Goal: Transaction & Acquisition: Register for event/course

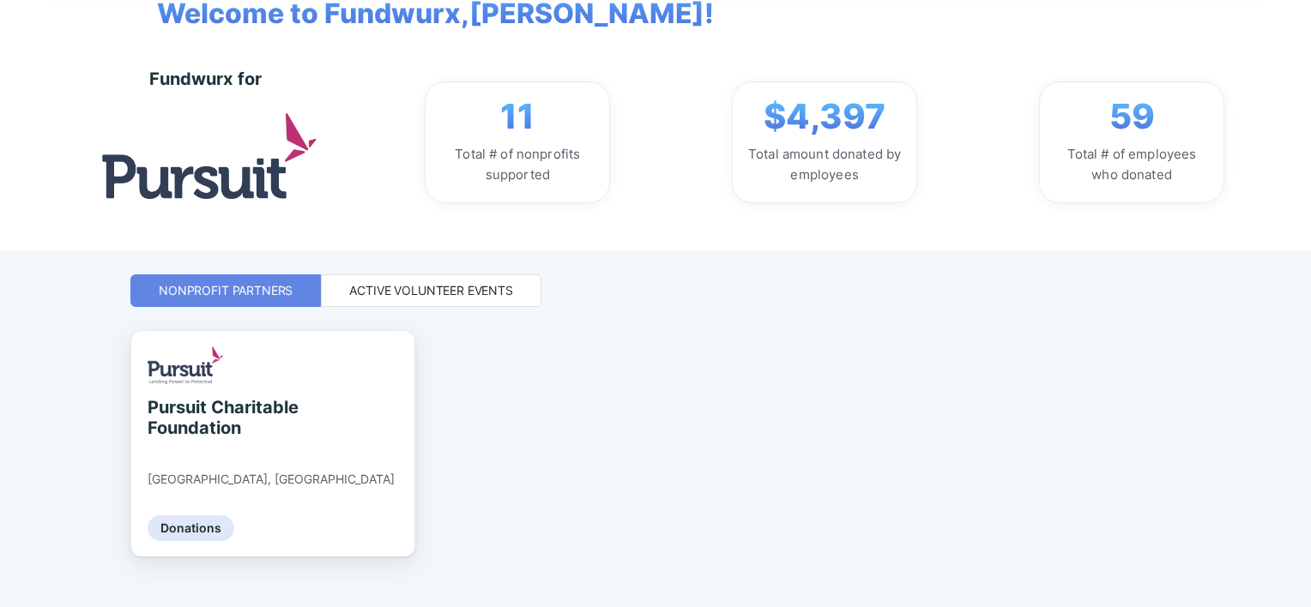
scroll to position [137, 0]
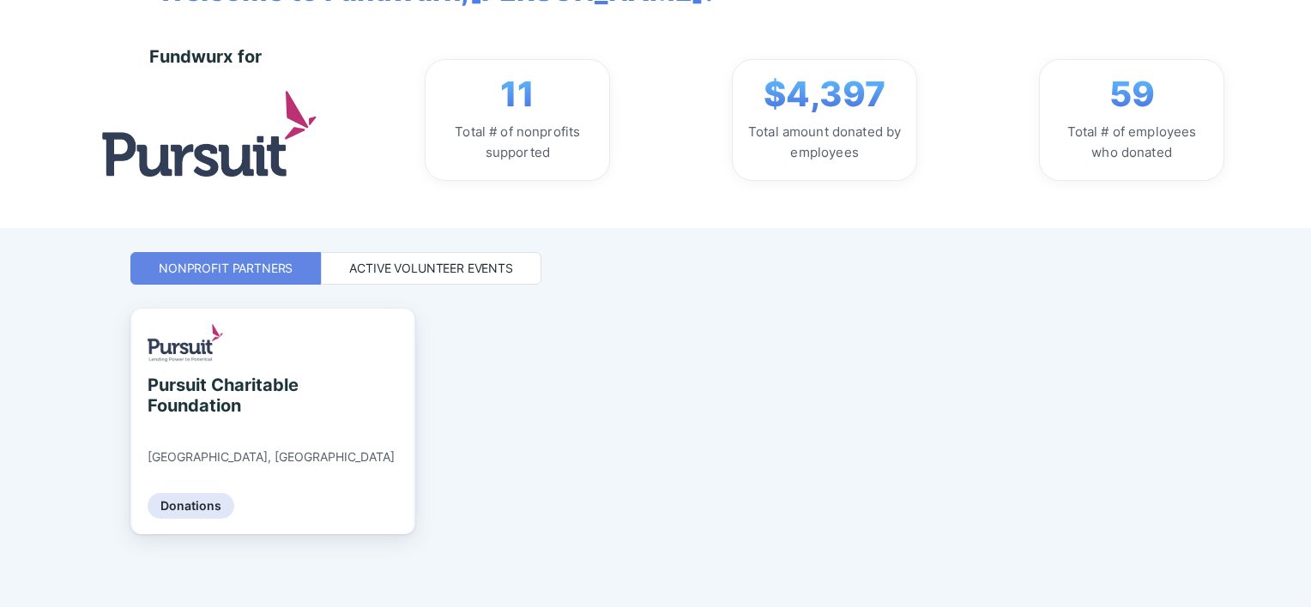
click at [418, 273] on div "Active Volunteer Events" at bounding box center [431, 268] width 164 height 17
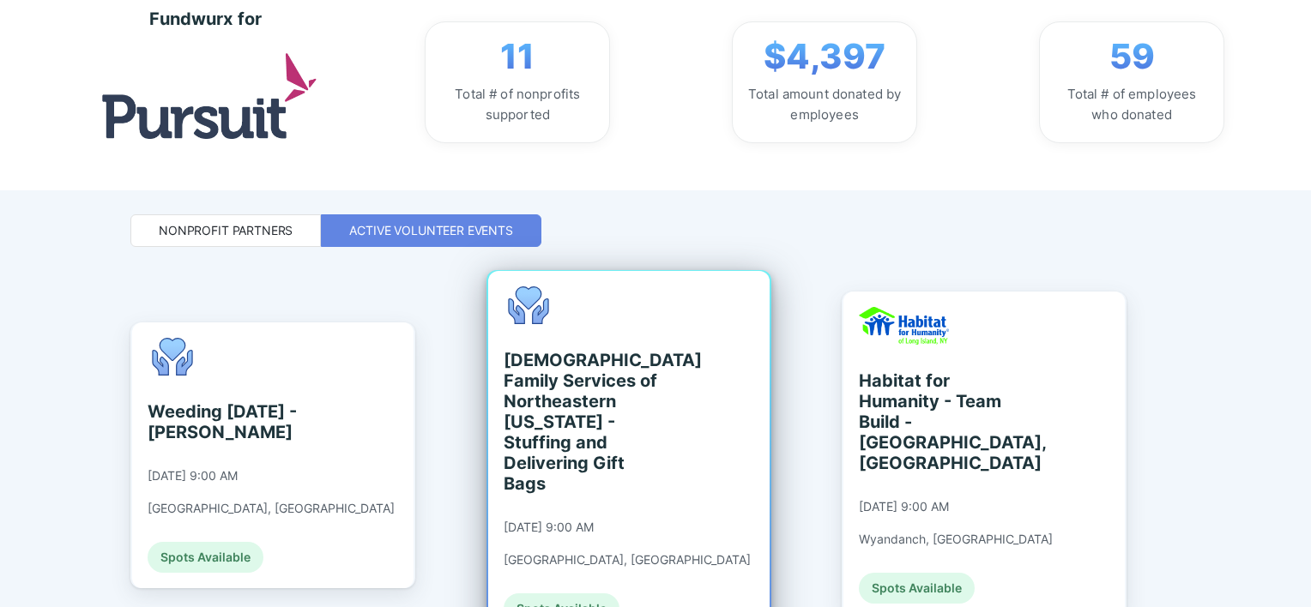
scroll to position [0, 0]
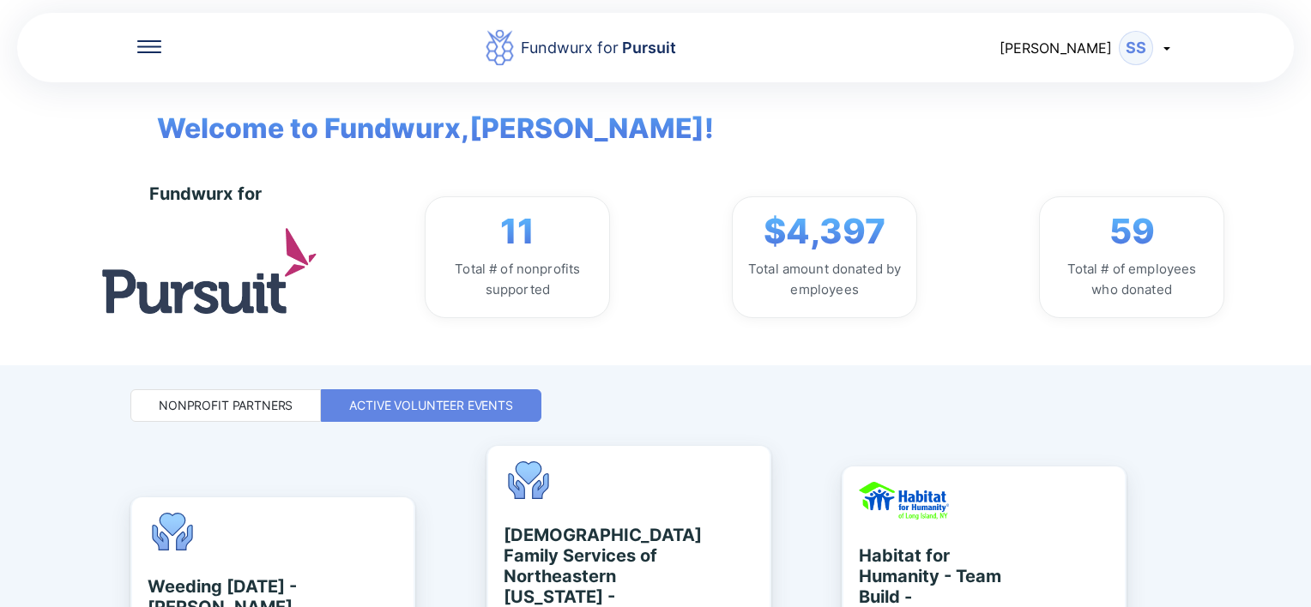
click at [1161, 54] on icon at bounding box center [1167, 48] width 14 height 14
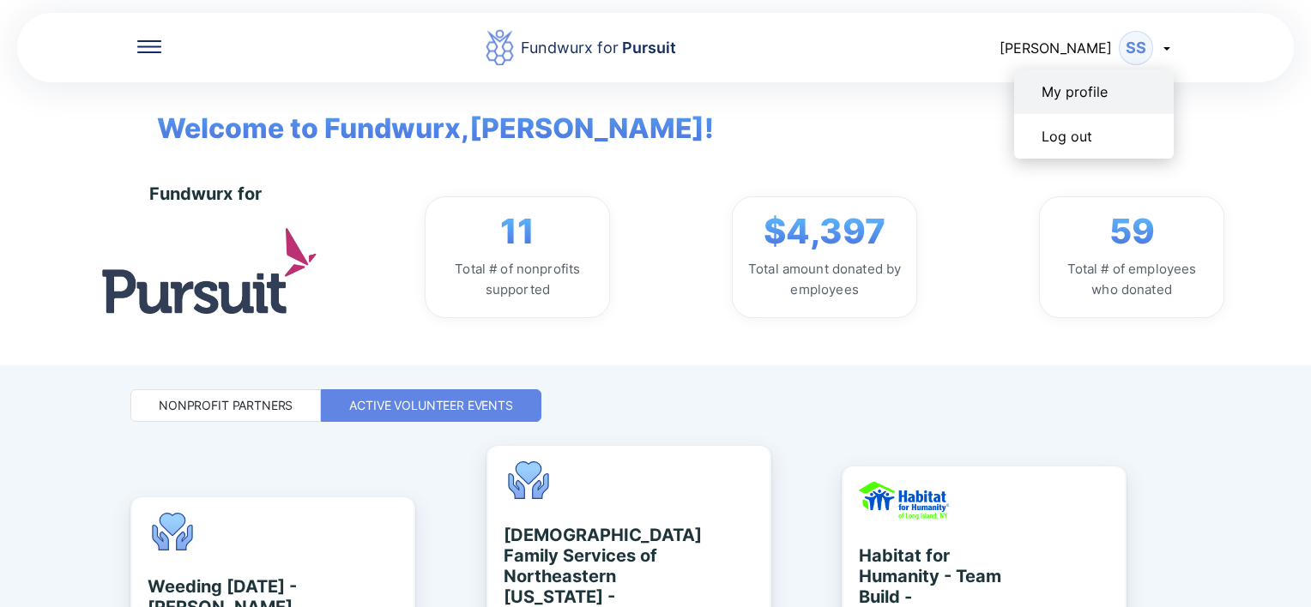
click at [1076, 99] on div "My profile" at bounding box center [1074, 91] width 66 height 17
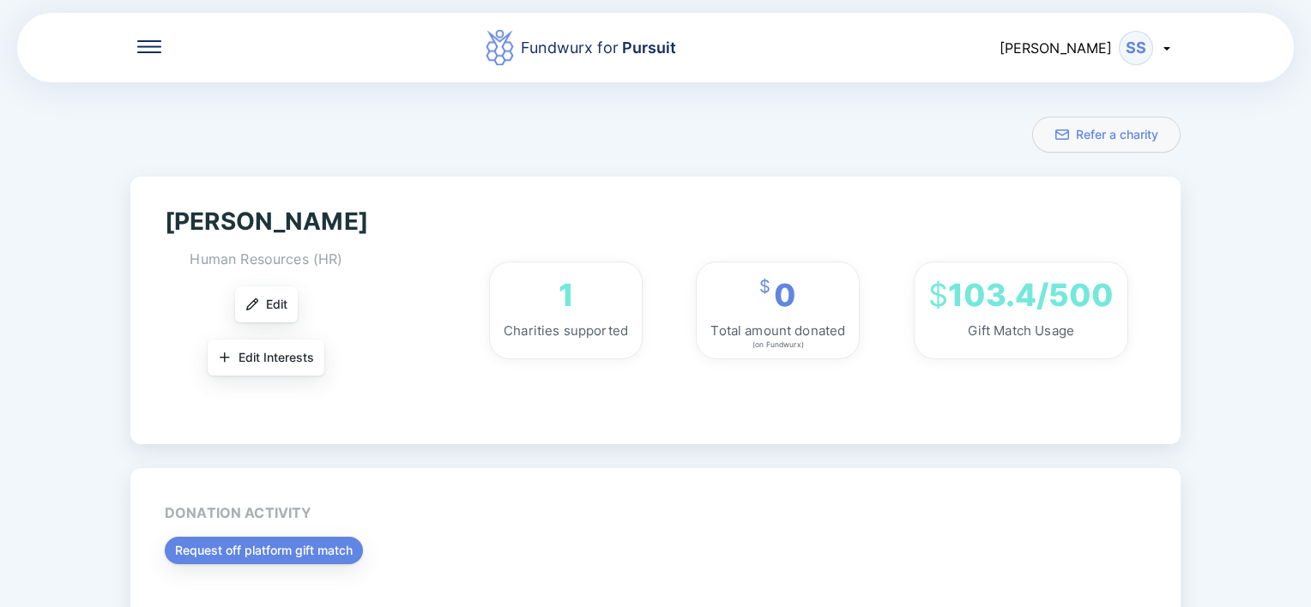
click at [135, 45] on div "Fundwurx for Pursuit [PERSON_NAME] SS" at bounding box center [655, 47] width 1276 height 73
click at [151, 48] on icon at bounding box center [149, 46] width 24 height 13
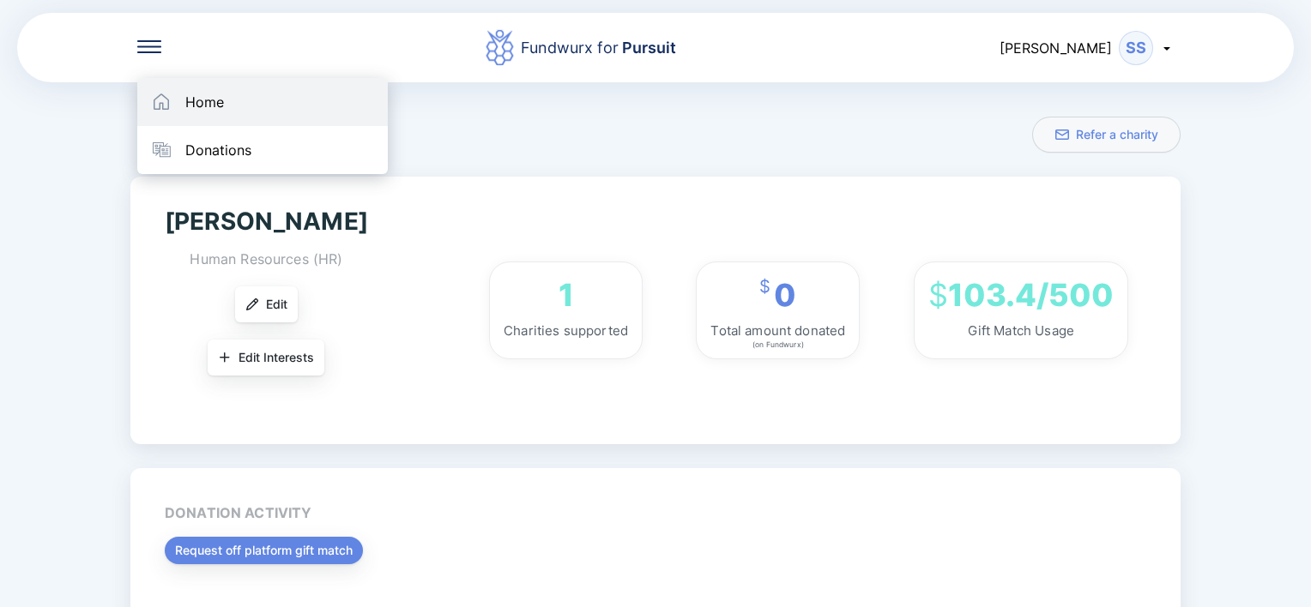
click at [188, 124] on div "Home" at bounding box center [262, 102] width 250 height 48
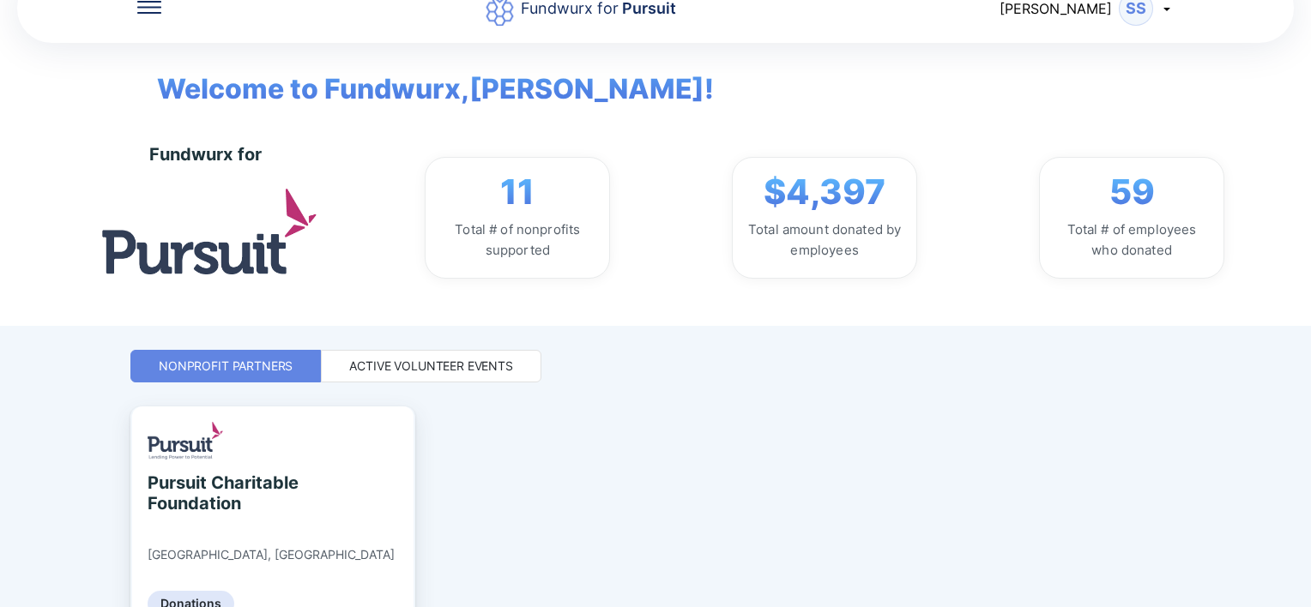
scroll to position [137, 0]
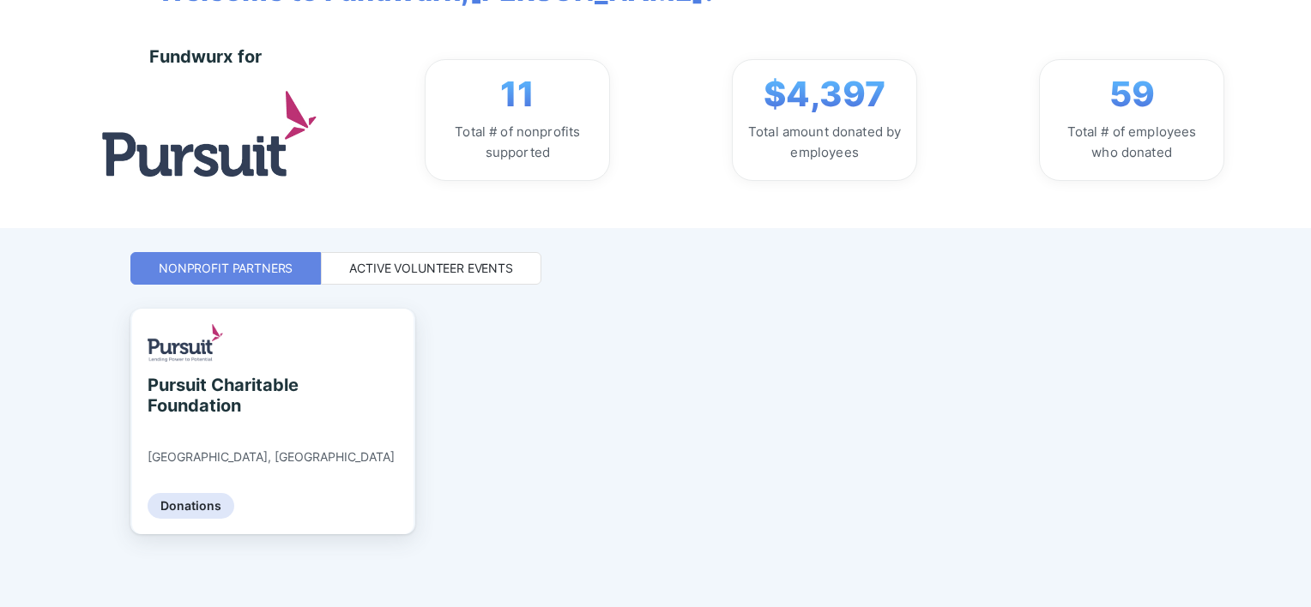
click at [407, 264] on div "Active Volunteer Events" at bounding box center [431, 268] width 164 height 17
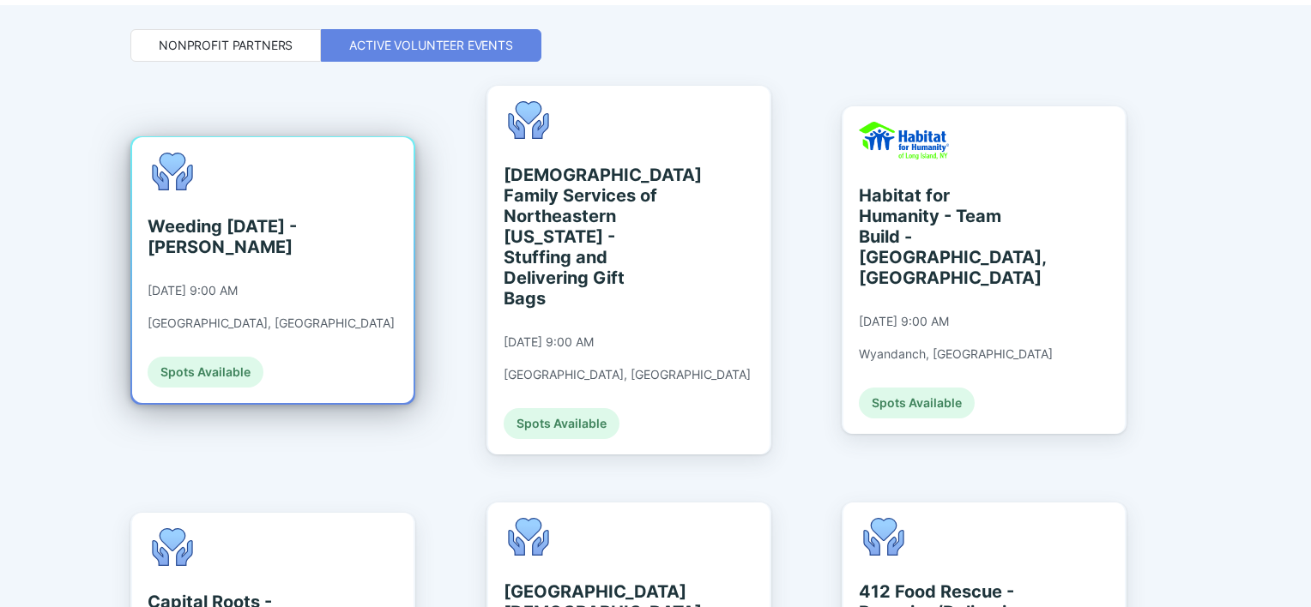
scroll to position [319, 0]
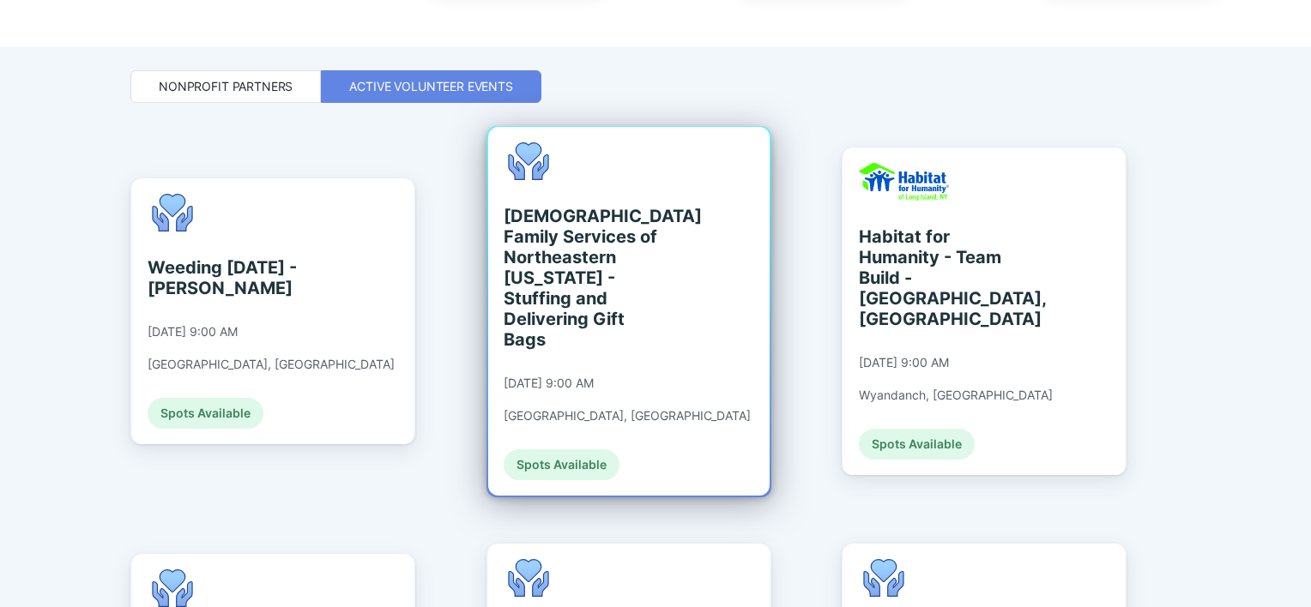
click at [580, 376] on div "[DATE] 9:00 AM" at bounding box center [549, 383] width 90 height 15
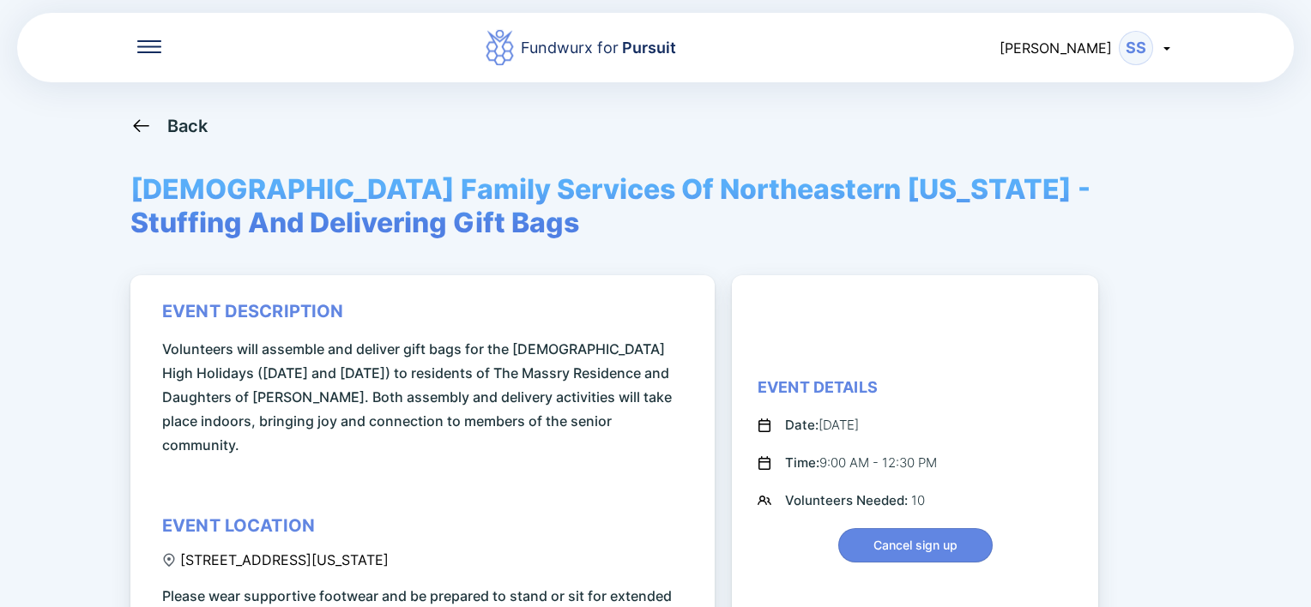
click at [172, 122] on div "Back" at bounding box center [187, 126] width 41 height 21
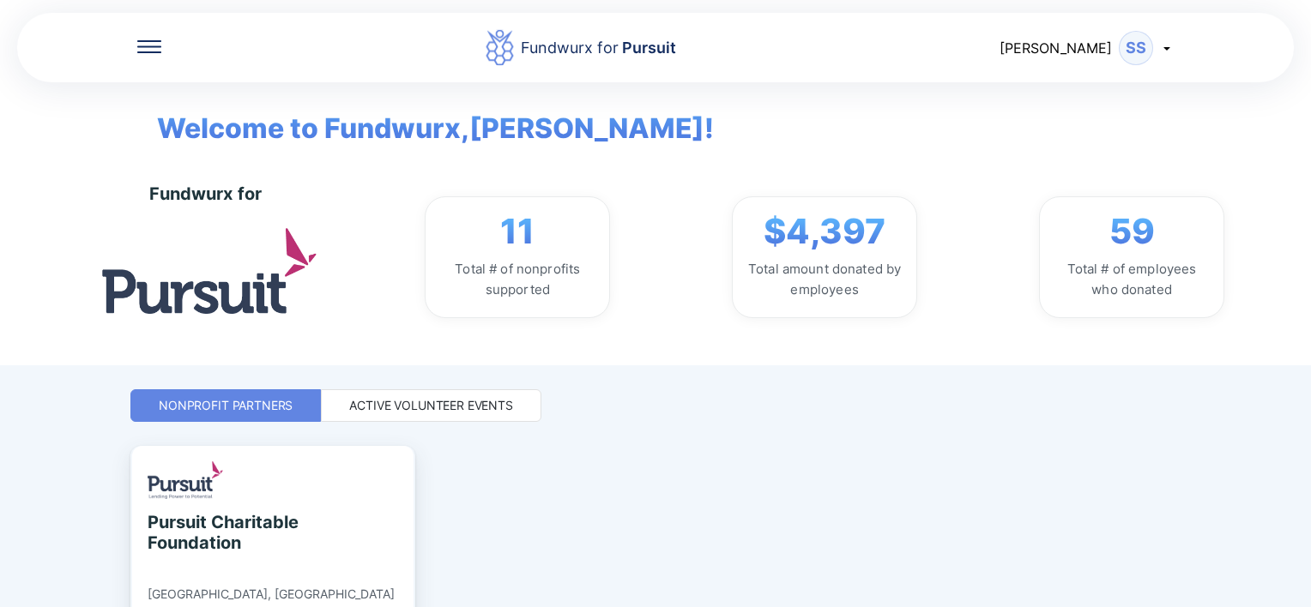
click at [384, 425] on div "Fundwurx for Pursuit [PERSON_NAME] SS Welcome to Fundwurx, [PERSON_NAME] ! Fund…" at bounding box center [655, 303] width 1050 height 607
click at [387, 410] on div "Active Volunteer Events" at bounding box center [431, 405] width 164 height 17
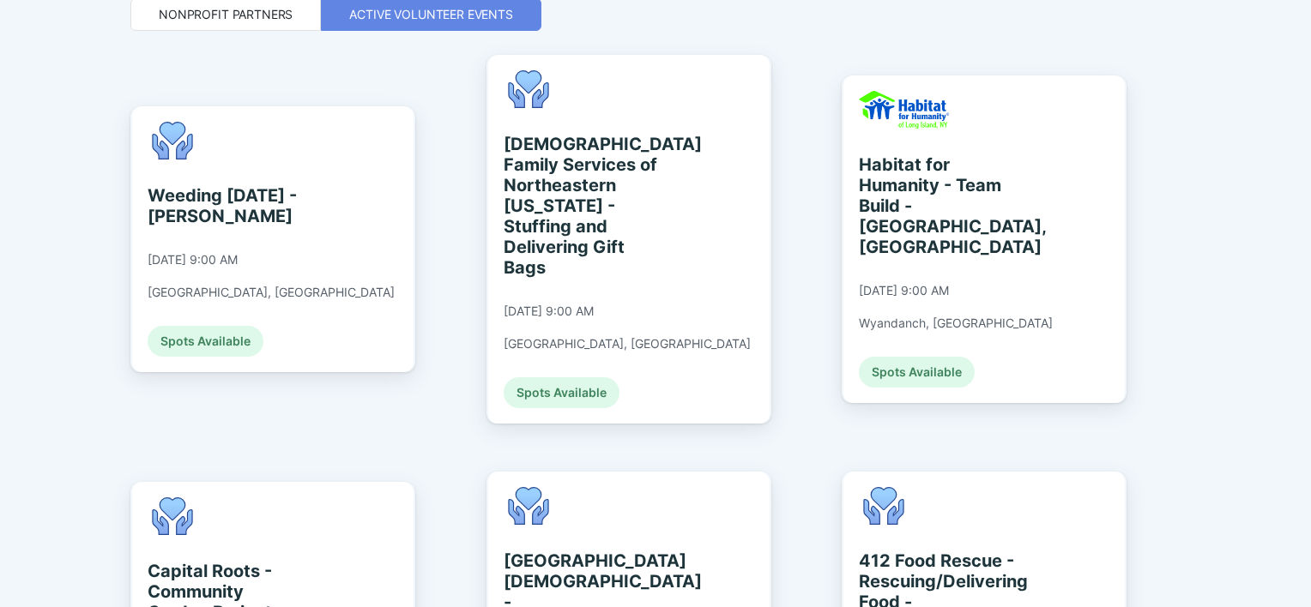
scroll to position [391, 0]
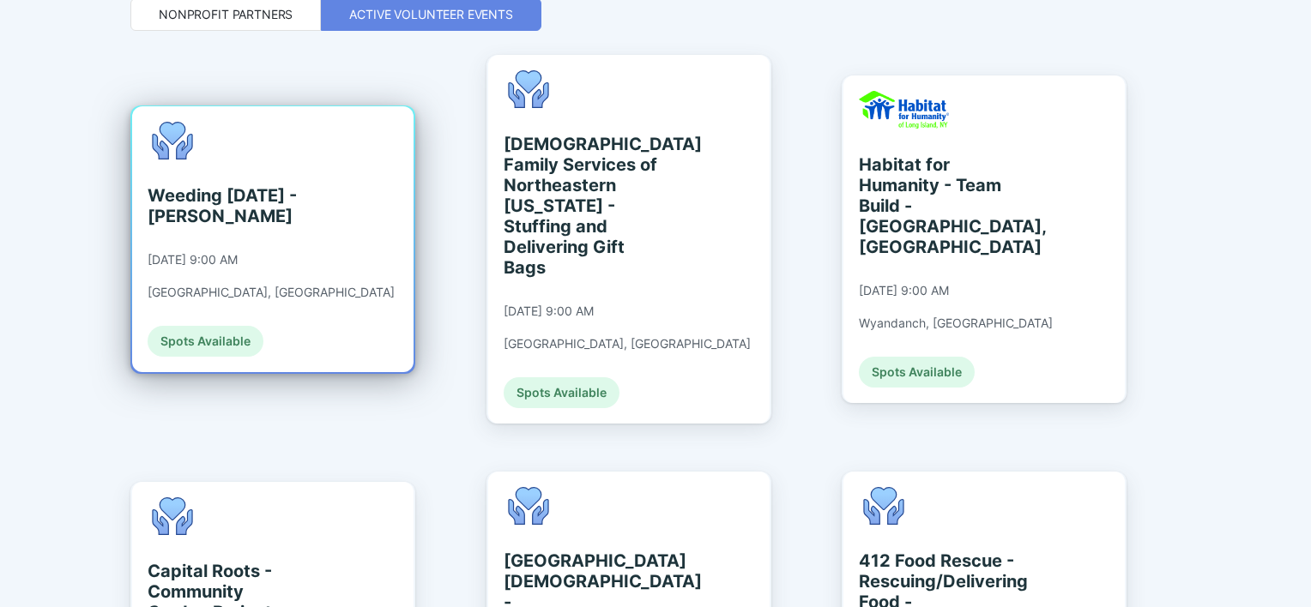
click at [235, 242] on div "Weeding [DATE] - [PERSON_NAME] [DATE] 9:00 AM [GEOGRAPHIC_DATA], [GEOGRAPHIC_DA…" at bounding box center [271, 239] width 247 height 235
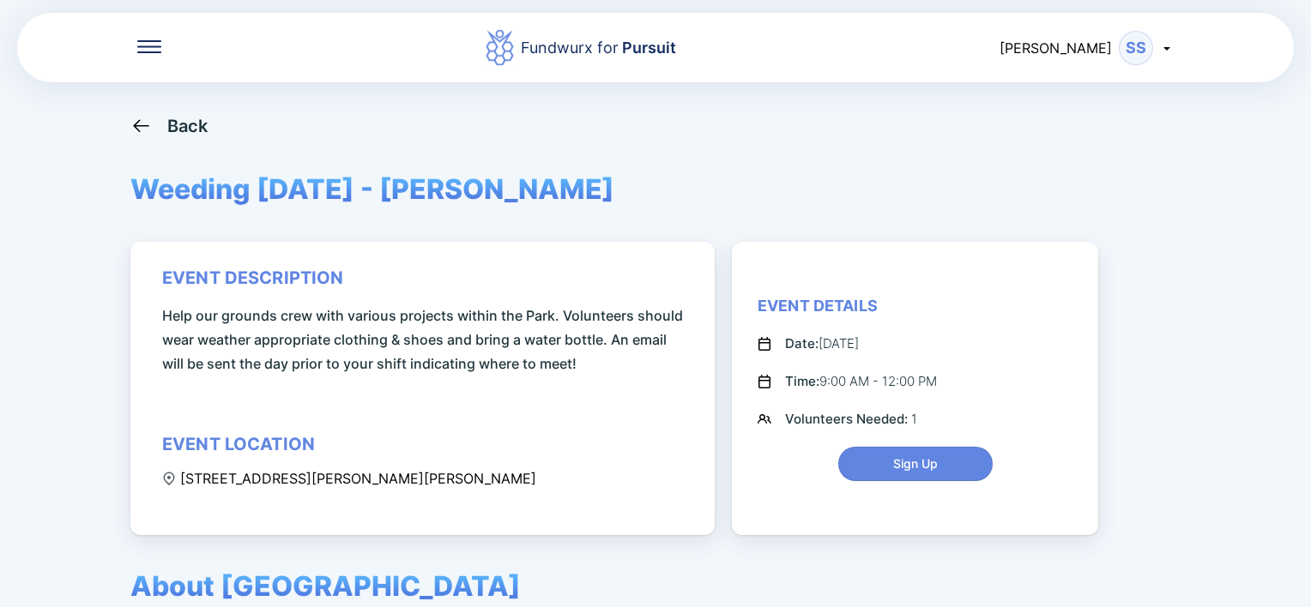
click at [169, 124] on div "Back" at bounding box center [187, 126] width 41 height 21
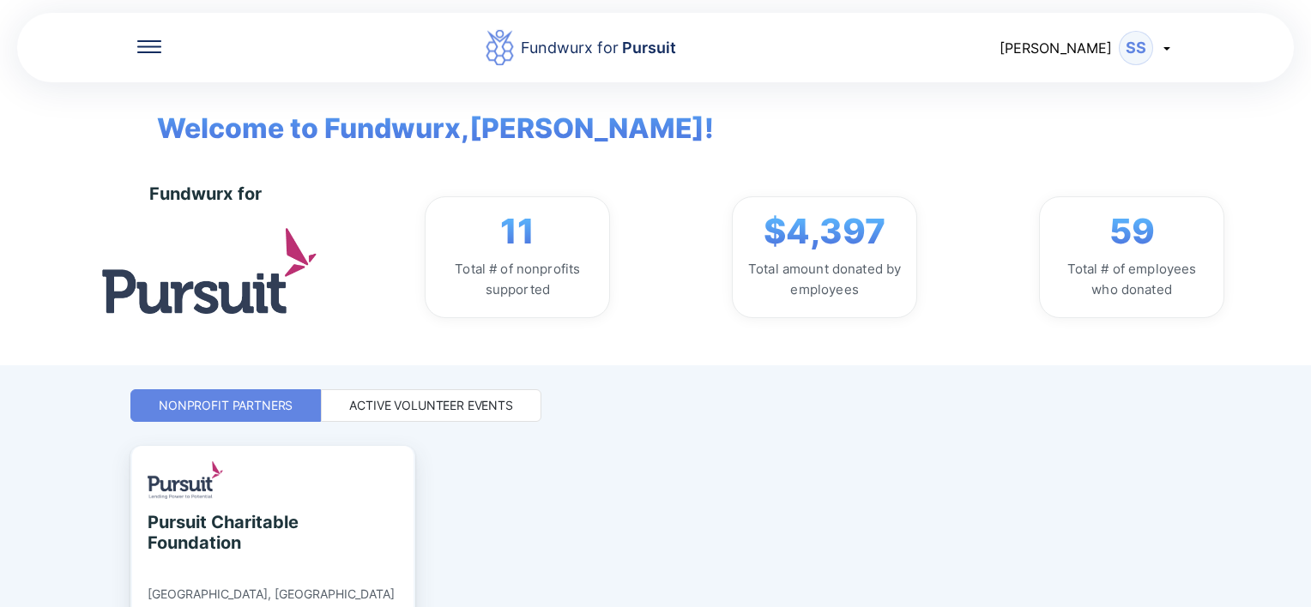
scroll to position [137, 0]
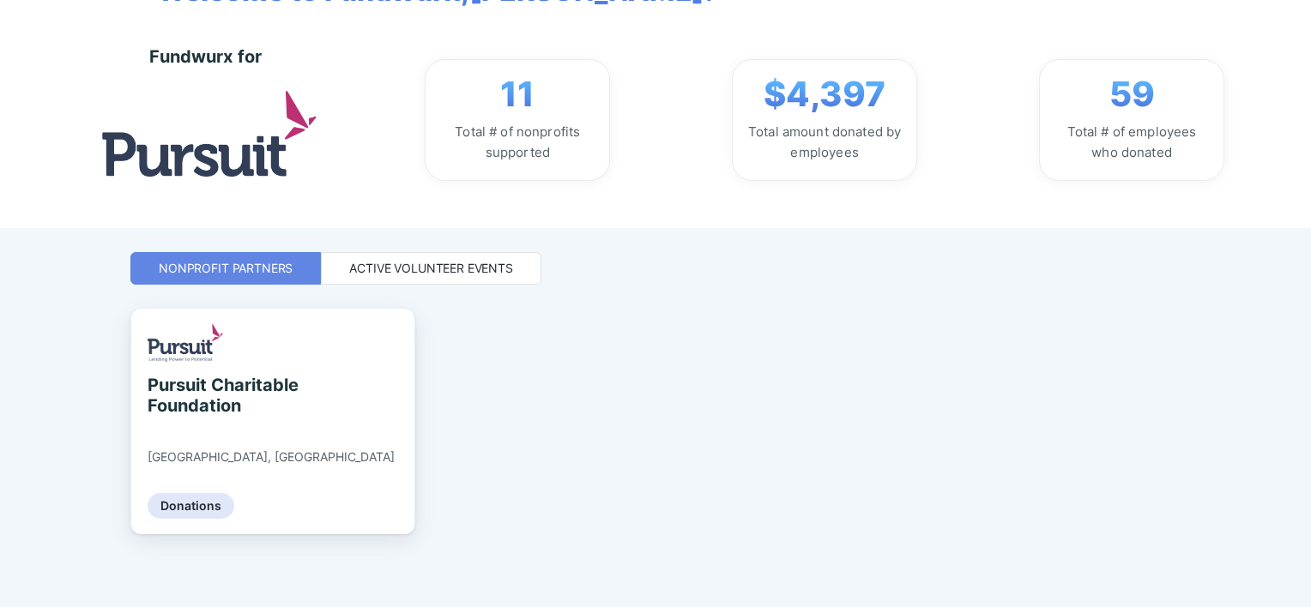
click at [445, 268] on div "Active Volunteer Events" at bounding box center [431, 268] width 164 height 17
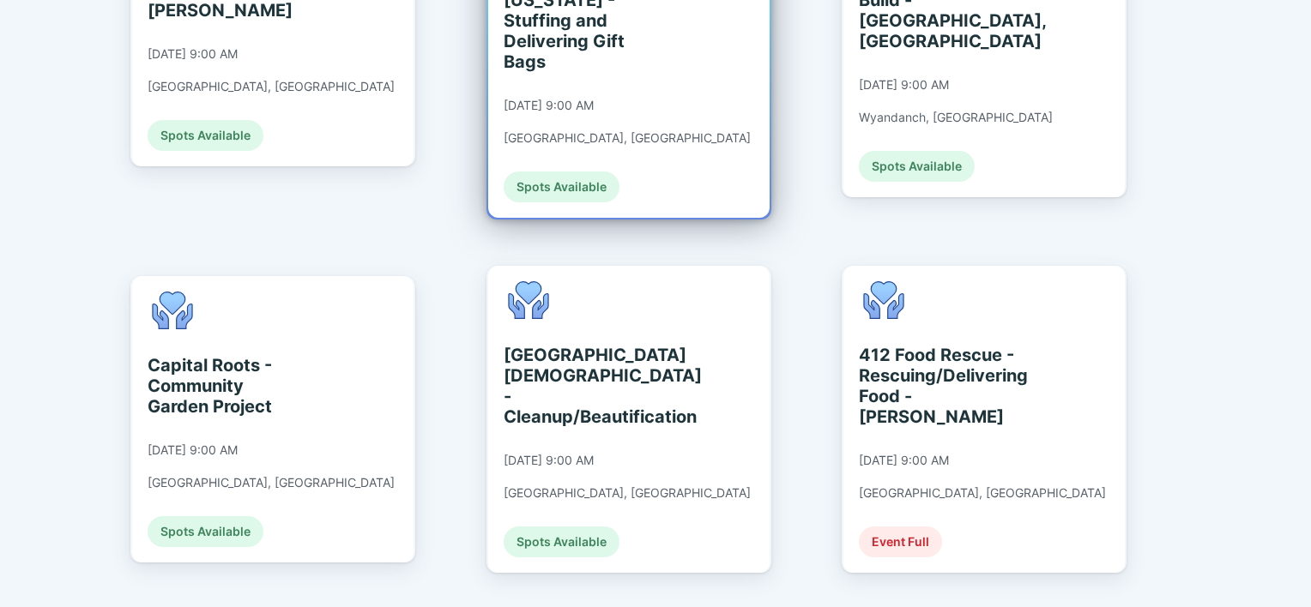
scroll to position [604, 0]
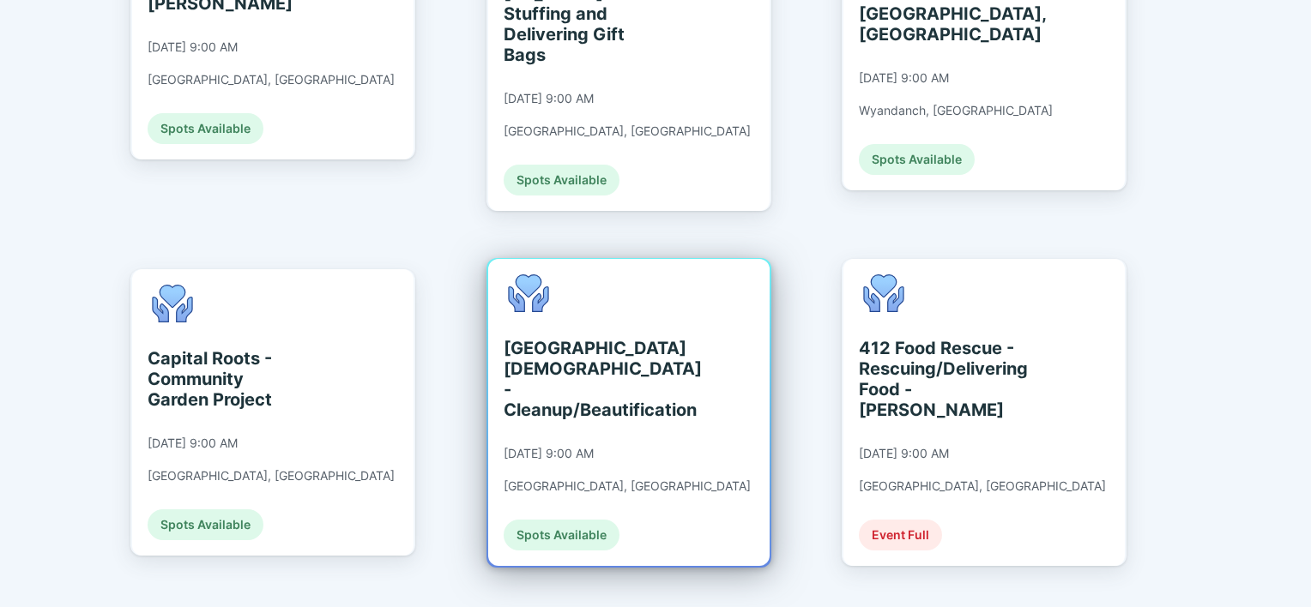
click at [570, 367] on div "[GEOGRAPHIC_DATA][DEMOGRAPHIC_DATA] - Cleanup/Beautification" at bounding box center [582, 379] width 157 height 82
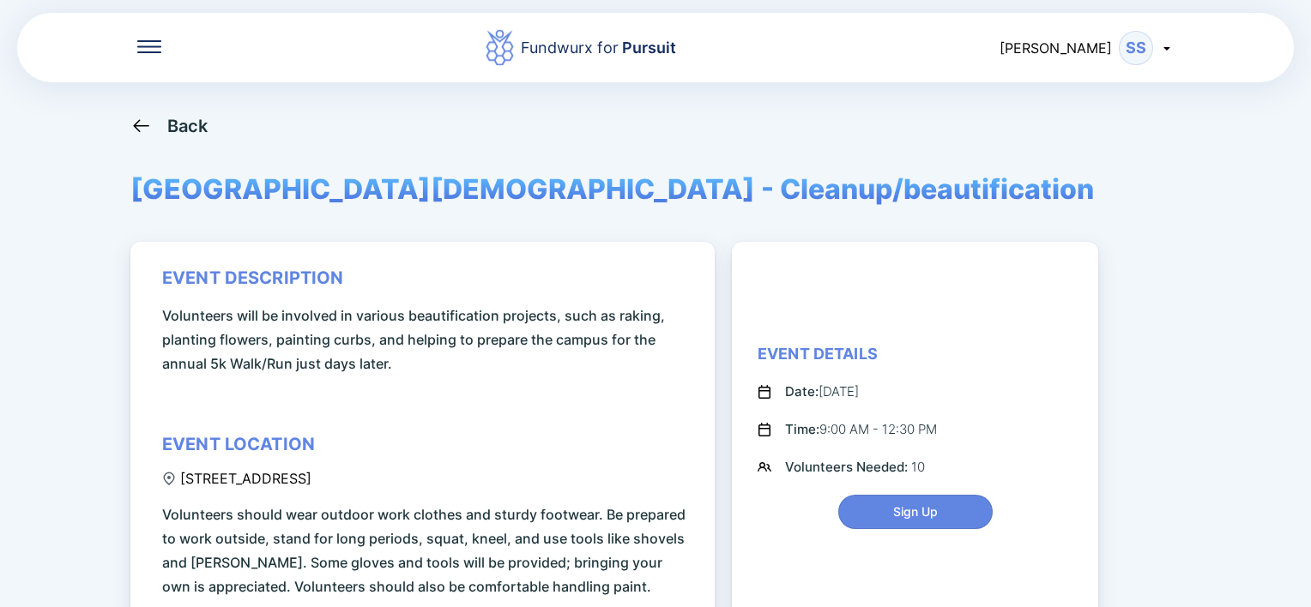
click at [194, 127] on div "Back" at bounding box center [187, 126] width 41 height 21
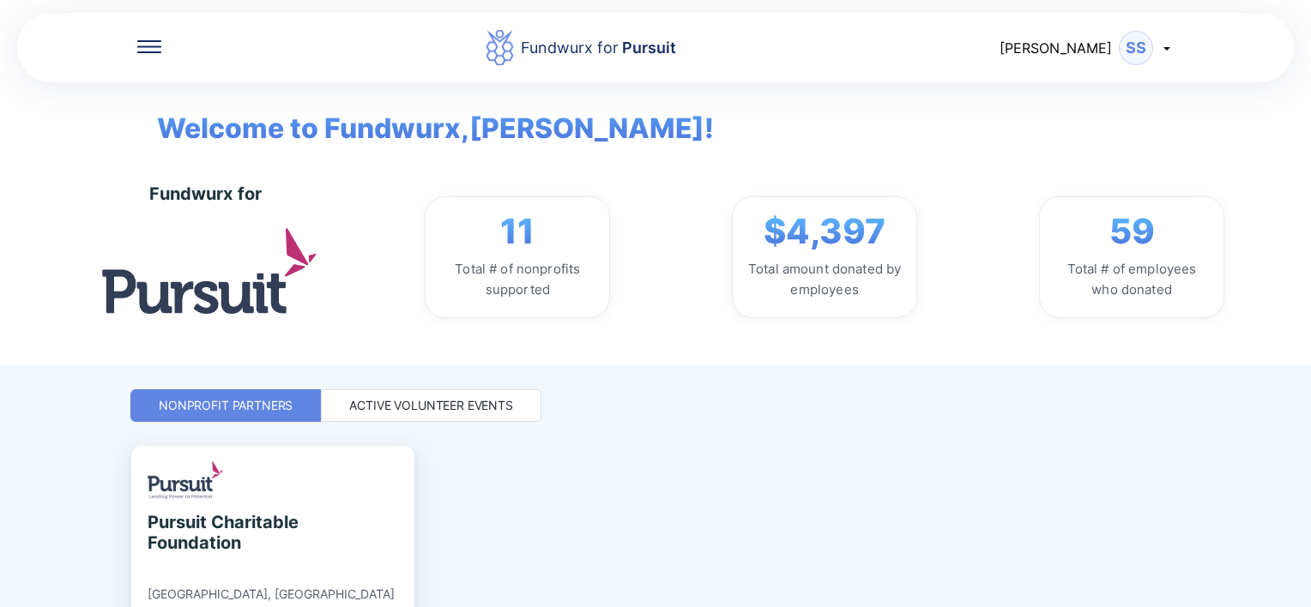
click at [494, 400] on div "Active Volunteer Events" at bounding box center [431, 405] width 164 height 17
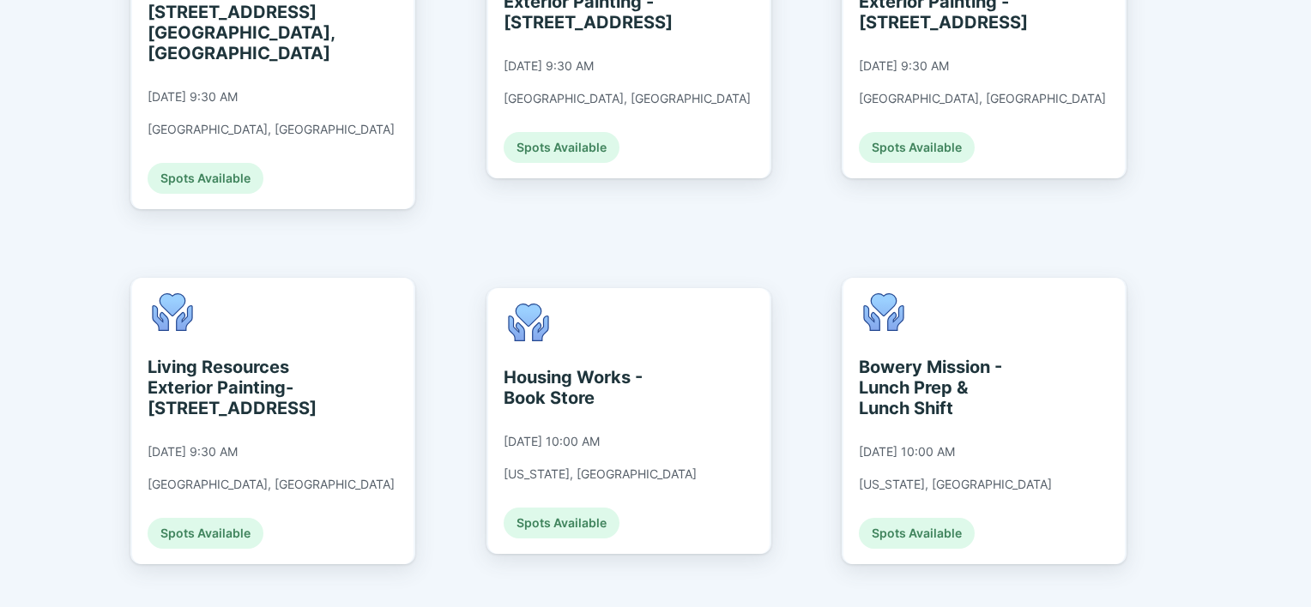
scroll to position [1753, 0]
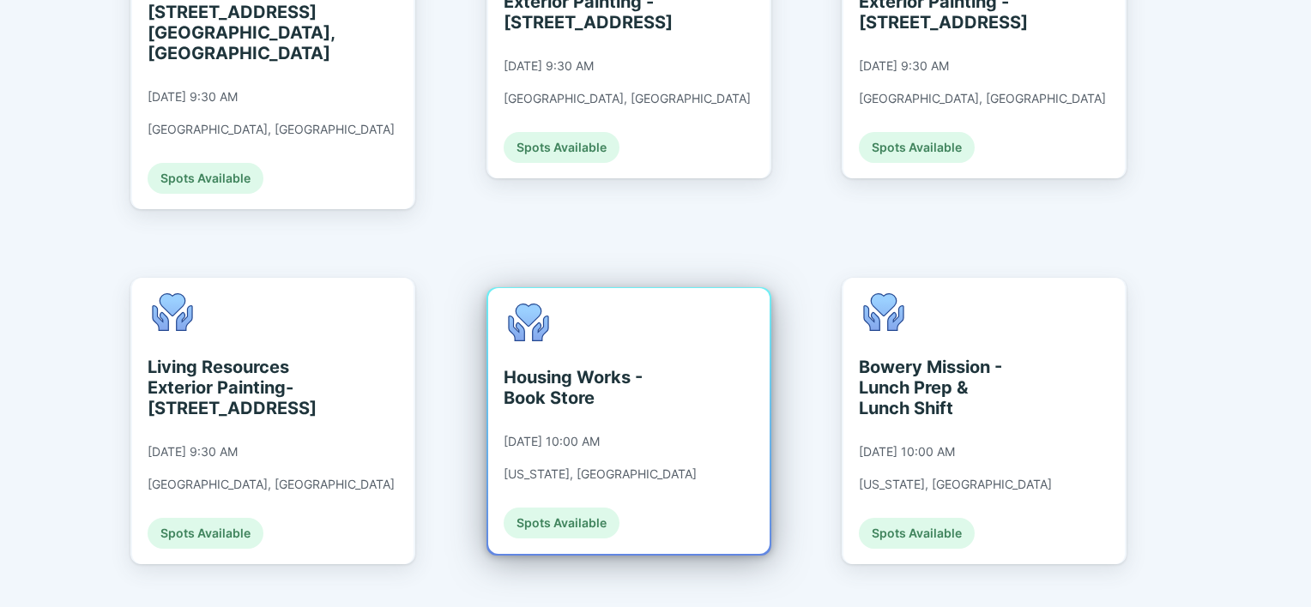
click at [611, 335] on div "Housing Works - Book Store [DATE] 10:00 AM [US_STATE], [GEOGRAPHIC_DATA] Spots …" at bounding box center [600, 421] width 193 height 235
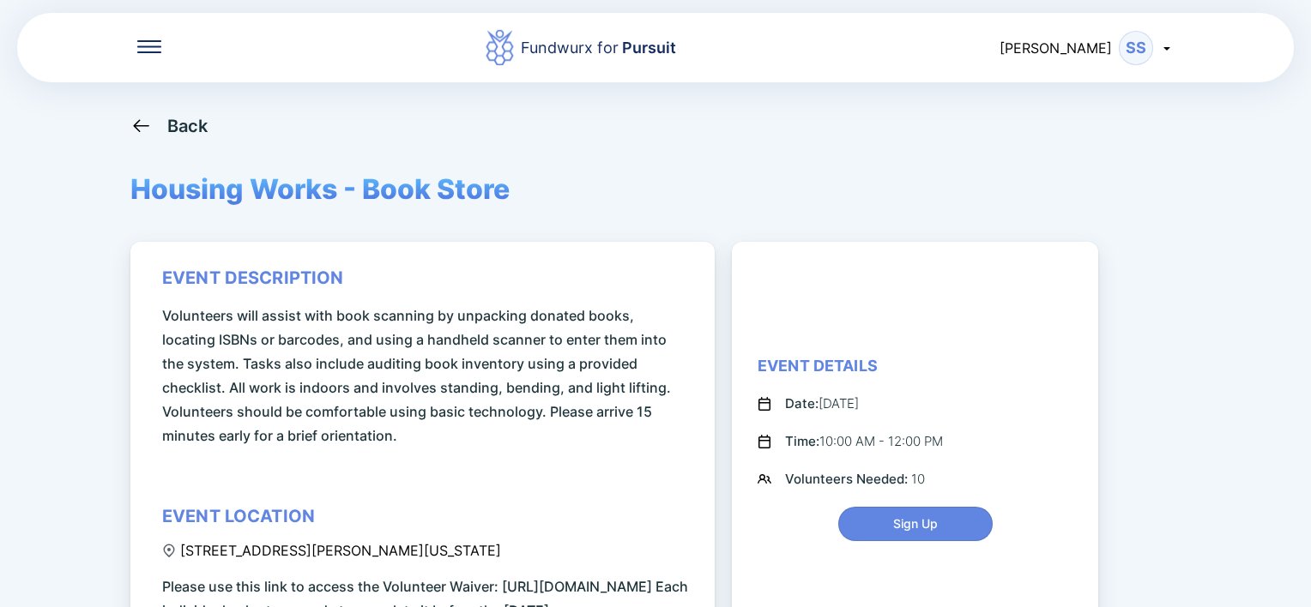
click at [177, 124] on div "Back" at bounding box center [187, 126] width 41 height 21
